Goal: Task Accomplishment & Management: Use online tool/utility

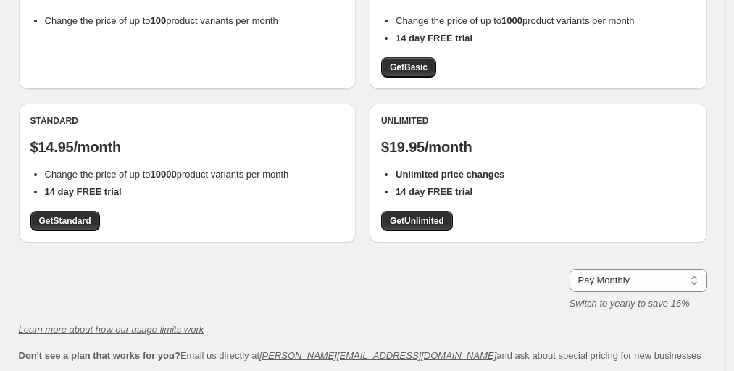
scroll to position [217, 0]
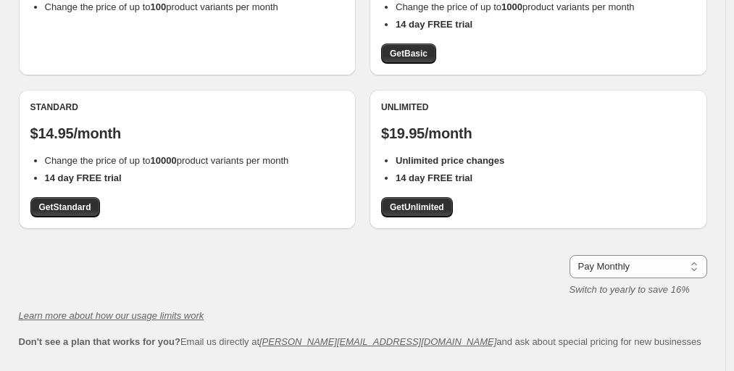
click at [77, 220] on div "Standard $14.95/month Change the price of up to 10000 product variants per mont…" at bounding box center [188, 159] width 338 height 139
click at [85, 208] on span "Get Standard" at bounding box center [65, 207] width 52 height 12
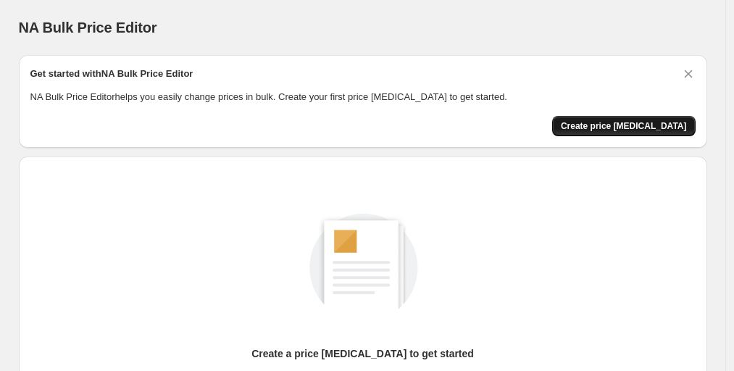
click at [622, 118] on button "Create price [MEDICAL_DATA]" at bounding box center [623, 126] width 143 height 20
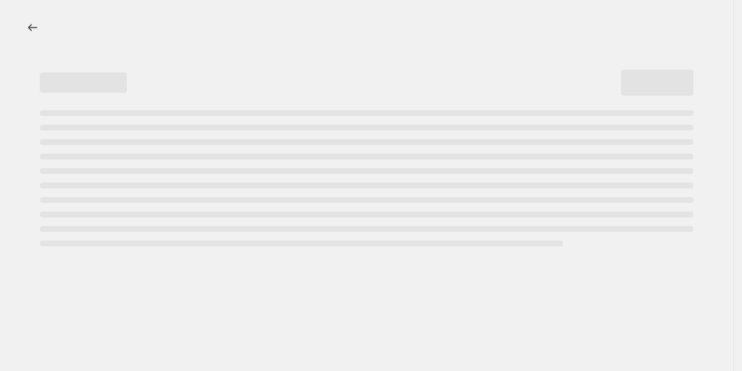
select select "percentage"
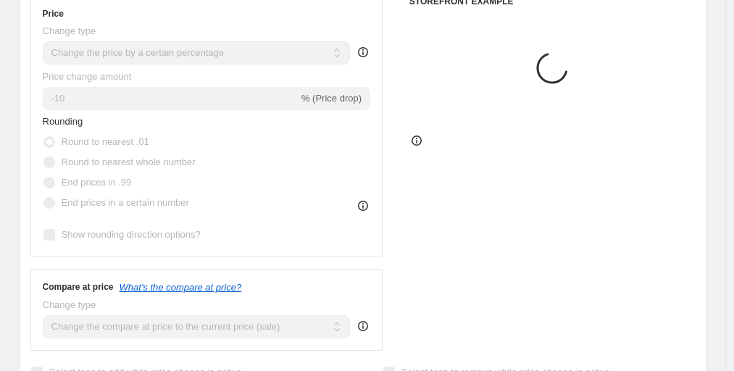
scroll to position [290, 0]
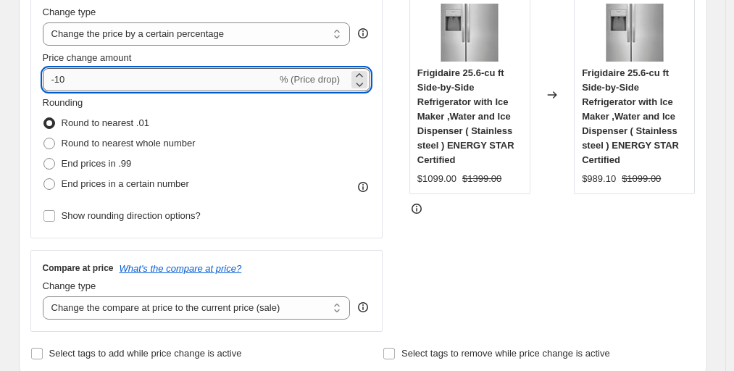
drag, startPoint x: 58, startPoint y: 85, endPoint x: 78, endPoint y: 85, distance: 20.3
click at [78, 85] on input "-10" at bounding box center [160, 79] width 234 height 23
type input "-60"
click at [398, 223] on div "Price Change type Change the price to a certain amount Change the price by a ce…" at bounding box center [362, 154] width 665 height 355
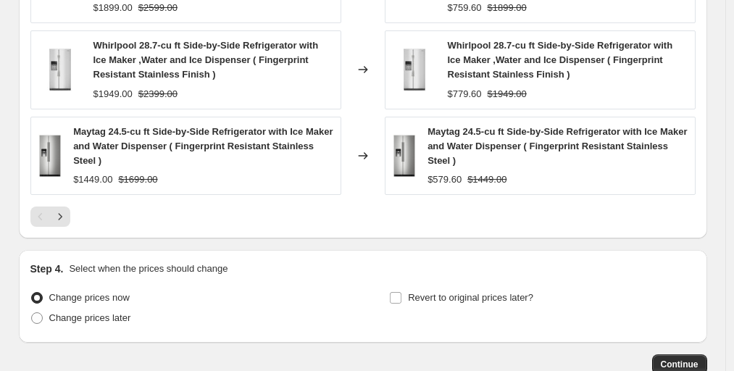
scroll to position [1188, 0]
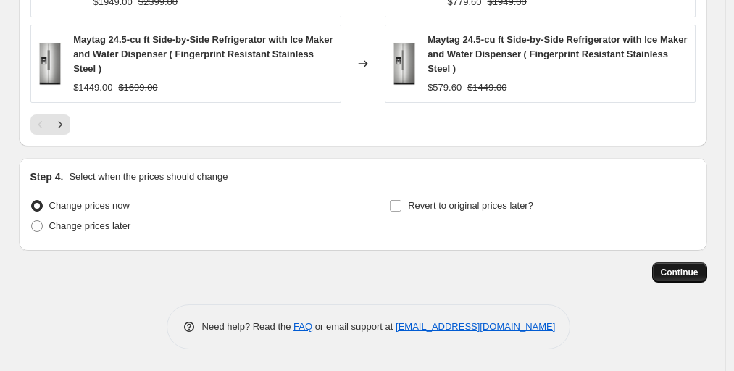
click at [672, 274] on span "Continue" at bounding box center [680, 273] width 38 height 12
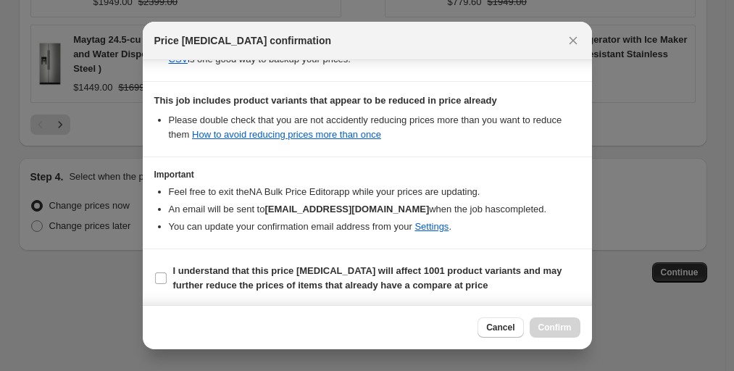
scroll to position [319, 0]
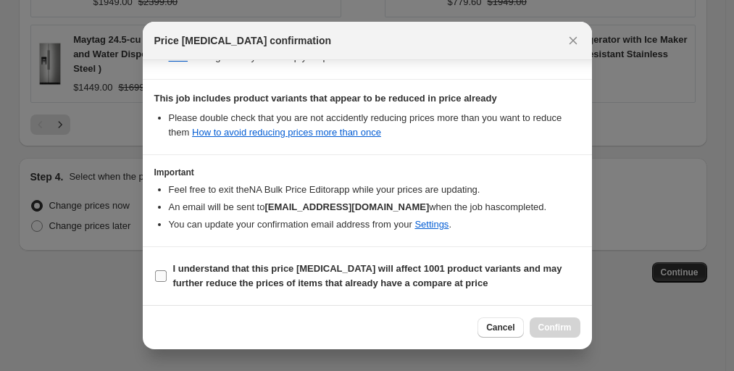
click at [230, 275] on span "I understand that this price change job will affect 1001 product variants and m…" at bounding box center [376, 276] width 407 height 29
click at [167, 275] on input "I understand that this price change job will affect 1001 product variants and m…" at bounding box center [161, 276] width 12 height 12
checkbox input "true"
click at [546, 322] on span "Confirm" at bounding box center [554, 328] width 33 height 12
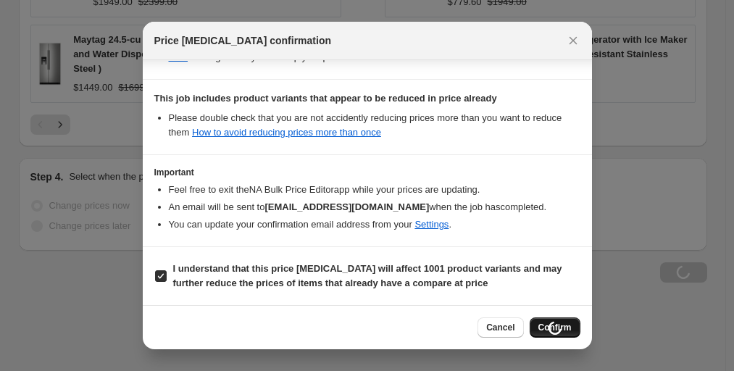
scroll to position [1188, 0]
